Goal: Check status: Check status

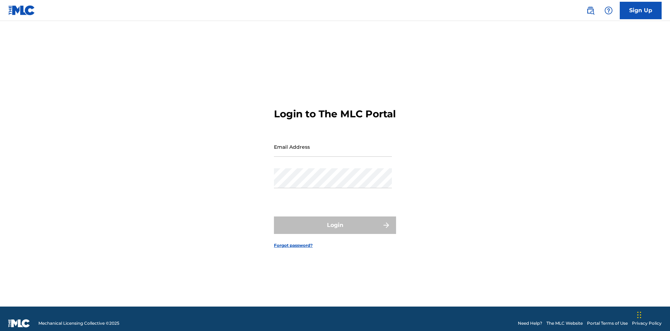
scroll to position [9, 0]
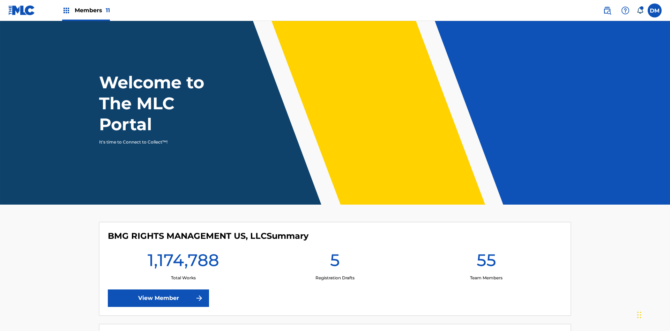
click at [86, 10] on span "Members 11" at bounding box center [92, 10] width 35 height 8
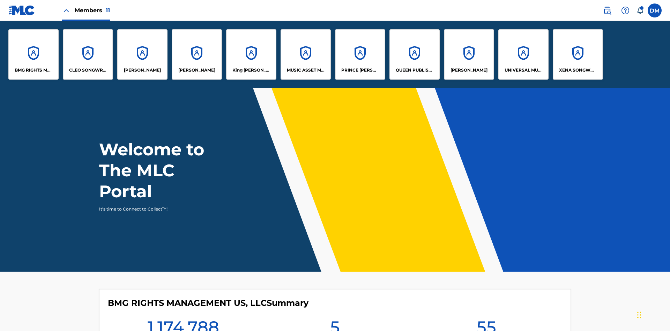
click at [523, 70] on p "UNIVERSAL MUSIC PUB GROUP" at bounding box center [523, 70] width 38 height 6
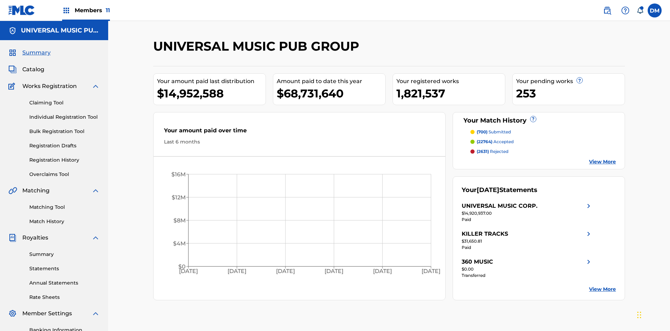
click at [65, 218] on link "Match History" at bounding box center [64, 221] width 70 height 7
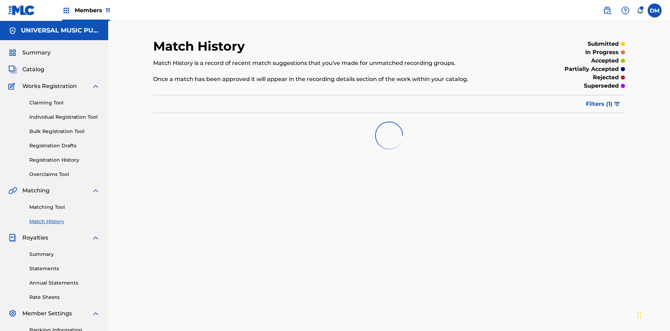
click at [599, 100] on span "Filters ( 1 )" at bounding box center [599, 104] width 27 height 8
click at [0, 0] on div at bounding box center [0, 0] width 0 height 0
click at [0, 0] on button "Apply Filters" at bounding box center [0, 0] width 0 height 0
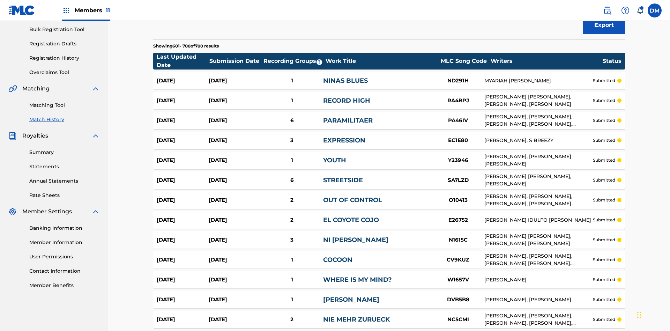
click at [598, 6] on span "Filters ( 2 )" at bounding box center [599, 2] width 28 height 8
click at [0, 0] on img at bounding box center [0, 0] width 0 height 0
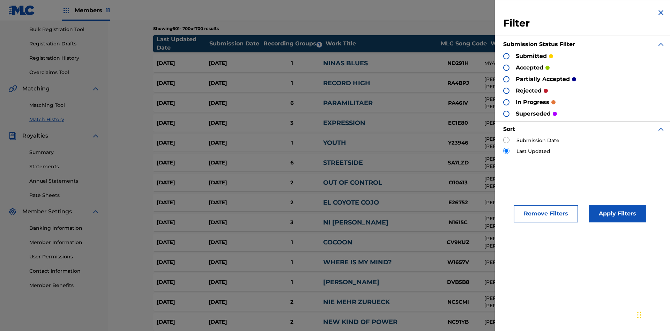
click at [506, 67] on div at bounding box center [506, 68] width 6 height 6
click at [616, 213] on button "Apply Filters" at bounding box center [617, 213] width 58 height 17
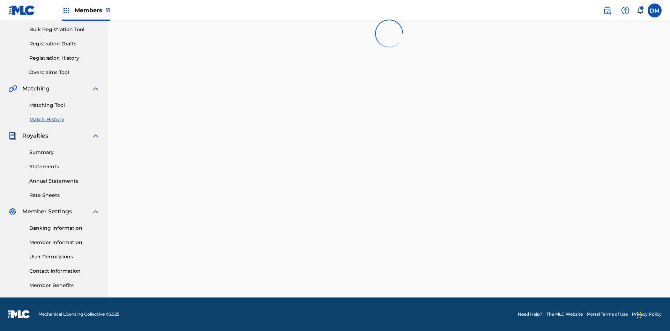
scroll to position [0, 0]
